Goal: Task Accomplishment & Management: Use online tool/utility

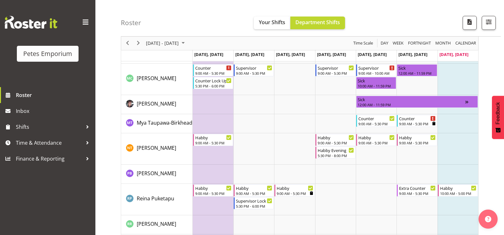
scroll to position [327, 0]
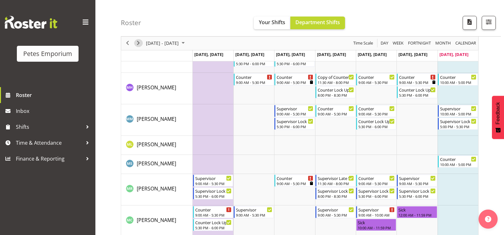
click at [141, 43] on span "Next" at bounding box center [138, 43] width 8 height 8
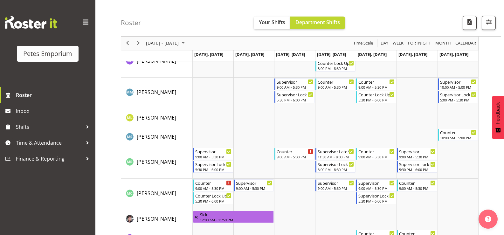
scroll to position [371, 0]
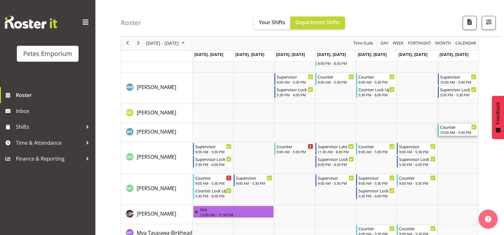
click at [445, 129] on div "Counter" at bounding box center [458, 127] width 37 height 6
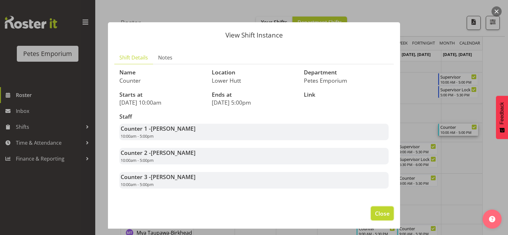
click at [376, 210] on span "Close" at bounding box center [382, 213] width 15 height 8
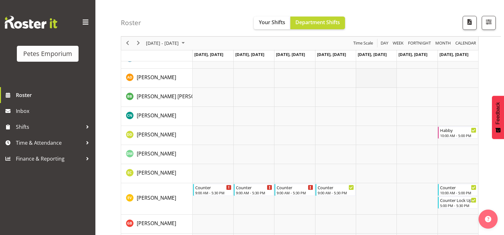
scroll to position [95, 0]
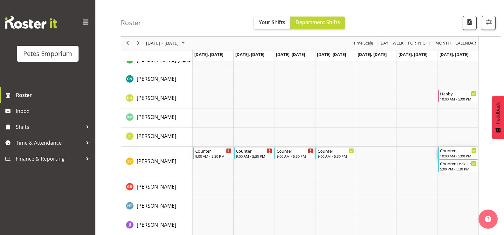
click at [450, 151] on div "Counter" at bounding box center [458, 150] width 37 height 6
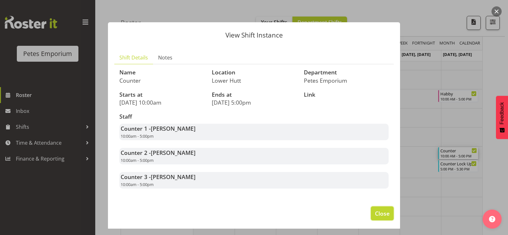
click at [375, 214] on span "Close" at bounding box center [382, 213] width 15 height 8
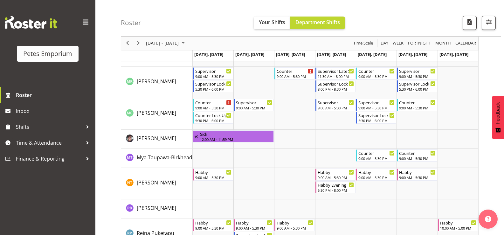
scroll to position [562, 0]
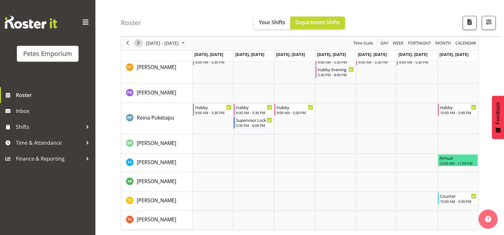
click at [140, 41] on span "Next" at bounding box center [138, 43] width 8 height 8
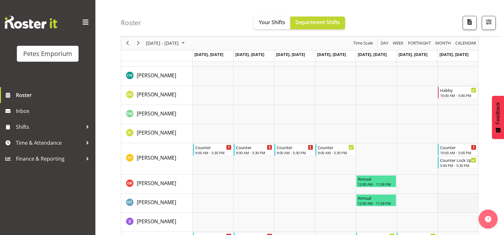
scroll to position [37, 0]
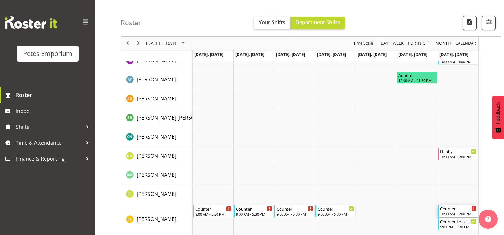
click at [464, 212] on div "10:00 AM - 5:00 PM" at bounding box center [458, 213] width 37 height 5
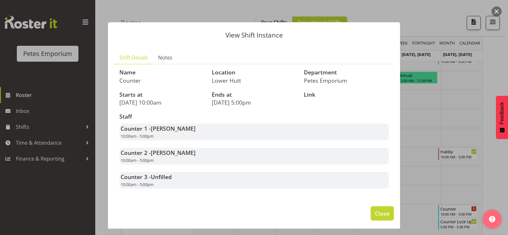
click at [376, 213] on span "Close" at bounding box center [382, 213] width 15 height 8
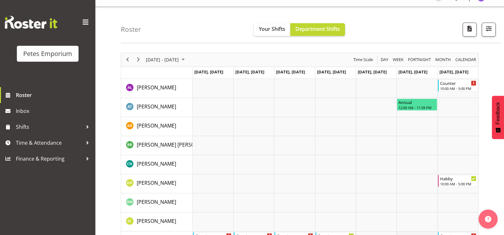
scroll to position [0, 0]
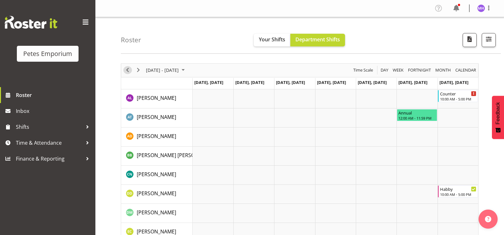
click at [125, 70] on span "Previous" at bounding box center [128, 70] width 8 height 8
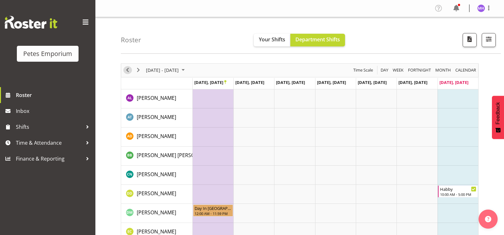
click at [130, 71] on span "Previous" at bounding box center [128, 70] width 8 height 8
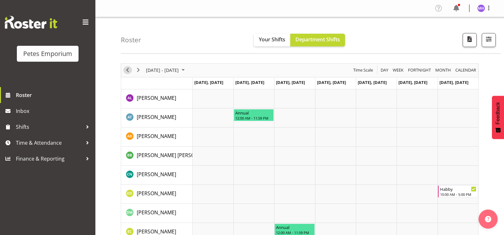
click at [126, 71] on span "Previous" at bounding box center [128, 70] width 8 height 8
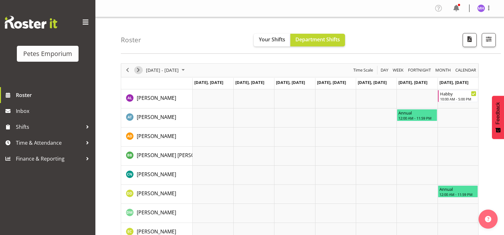
click at [141, 70] on span "Next" at bounding box center [138, 70] width 8 height 8
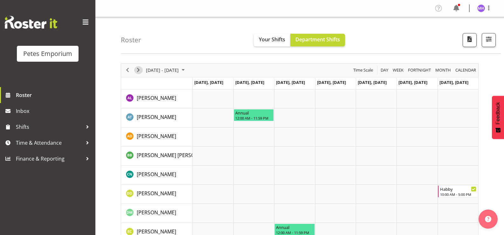
click at [140, 70] on span "Next" at bounding box center [138, 70] width 8 height 8
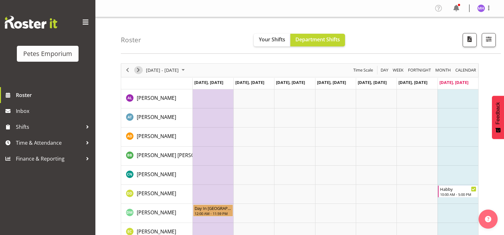
click at [137, 69] on span "Next" at bounding box center [138, 70] width 8 height 8
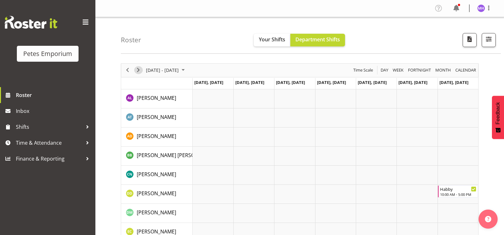
click at [137, 69] on span "Next" at bounding box center [138, 70] width 8 height 8
click at [125, 71] on span "Previous" at bounding box center [128, 70] width 8 height 8
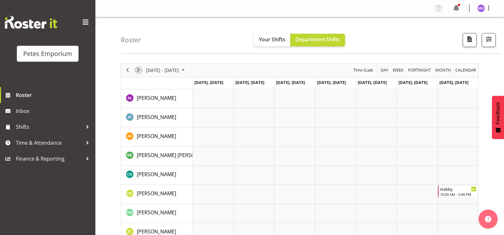
click at [137, 70] on span "Next" at bounding box center [138, 70] width 8 height 8
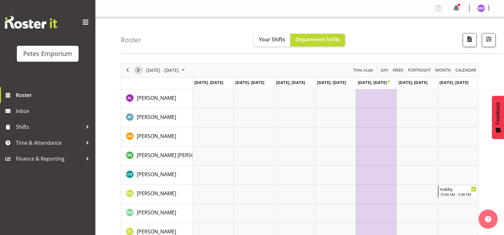
click at [138, 70] on span "Next" at bounding box center [138, 70] width 8 height 8
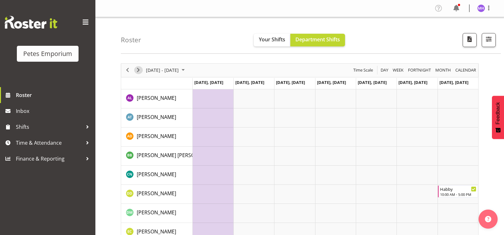
click at [140, 68] on span "Next" at bounding box center [138, 70] width 8 height 8
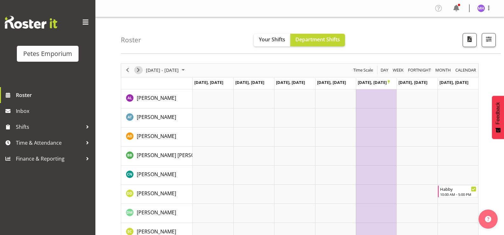
click at [139, 68] on span "Next" at bounding box center [138, 70] width 8 height 8
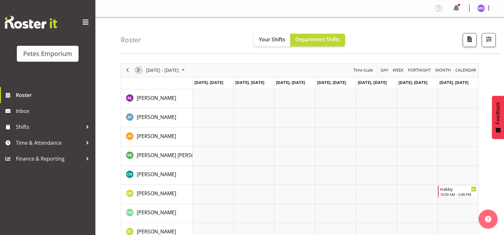
click at [139, 68] on span "Next" at bounding box center [138, 70] width 8 height 8
click at [34, 140] on span "Time & Attendance" at bounding box center [49, 143] width 67 height 10
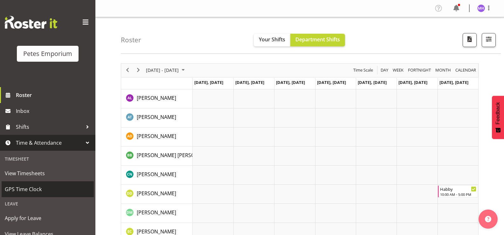
click at [37, 191] on span "GPS Time Clock" at bounding box center [48, 189] width 86 height 10
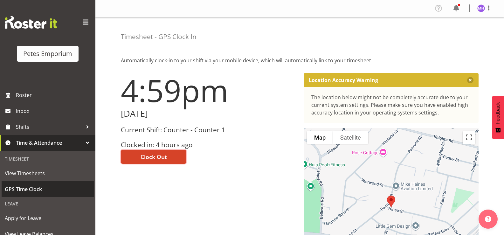
click at [162, 155] on span "Clock Out" at bounding box center [153, 157] width 26 height 8
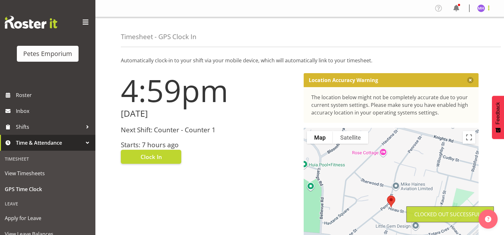
click at [485, 7] on span at bounding box center [489, 8] width 8 height 8
click at [462, 32] on link "Log Out" at bounding box center [461, 33] width 61 height 11
